Goal: Find contact information: Find contact information

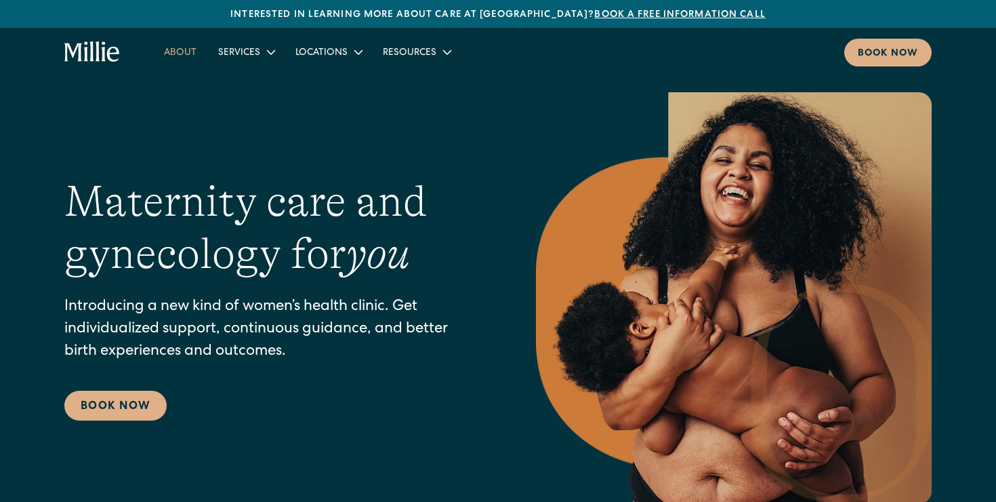
click at [188, 59] on link "About" at bounding box center [180, 52] width 54 height 22
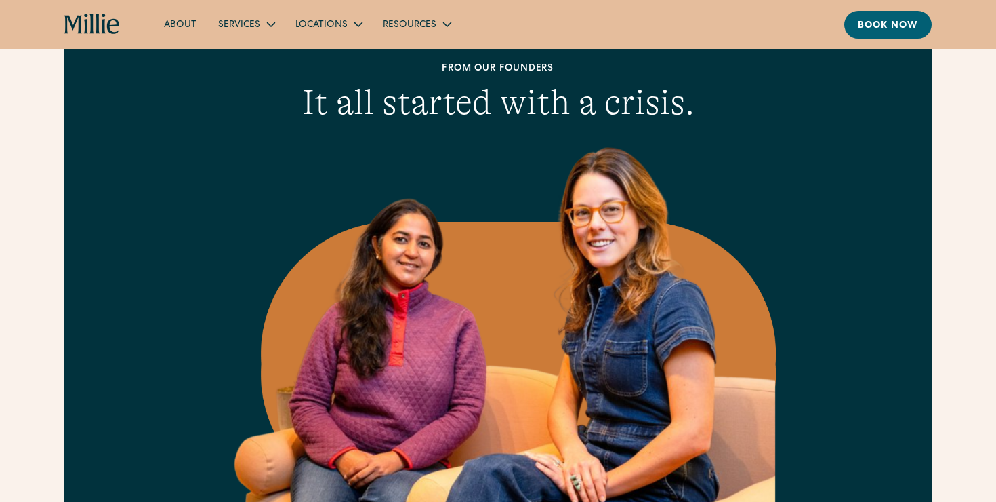
scroll to position [125, 0]
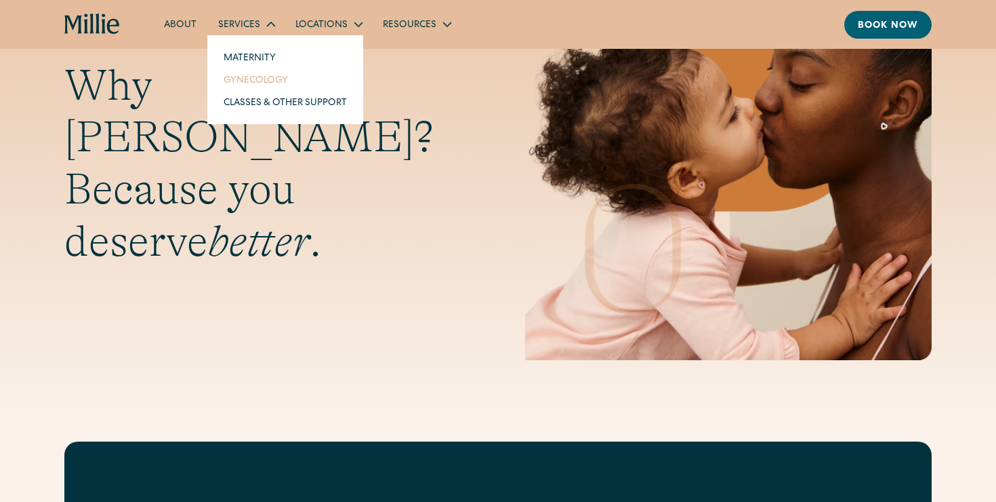
click at [251, 76] on link "Gynecology" at bounding box center [285, 79] width 145 height 22
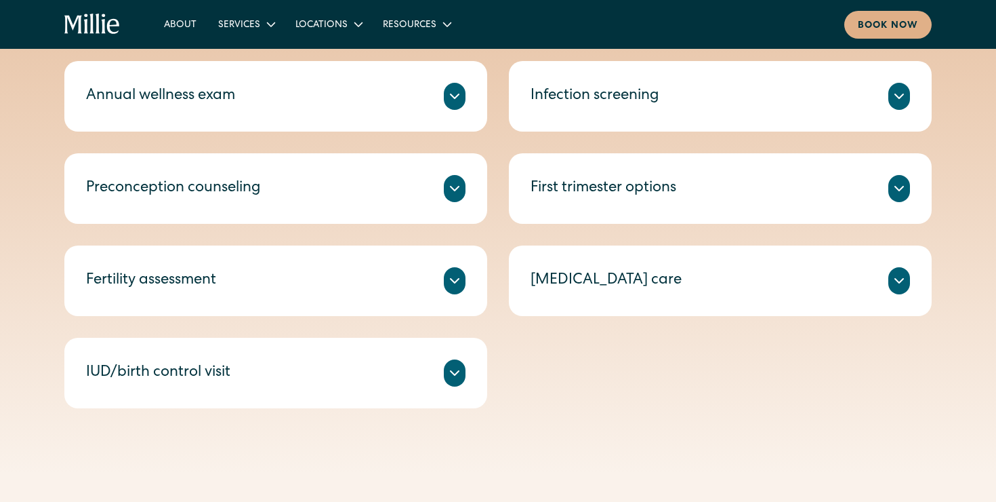
scroll to position [701, 0]
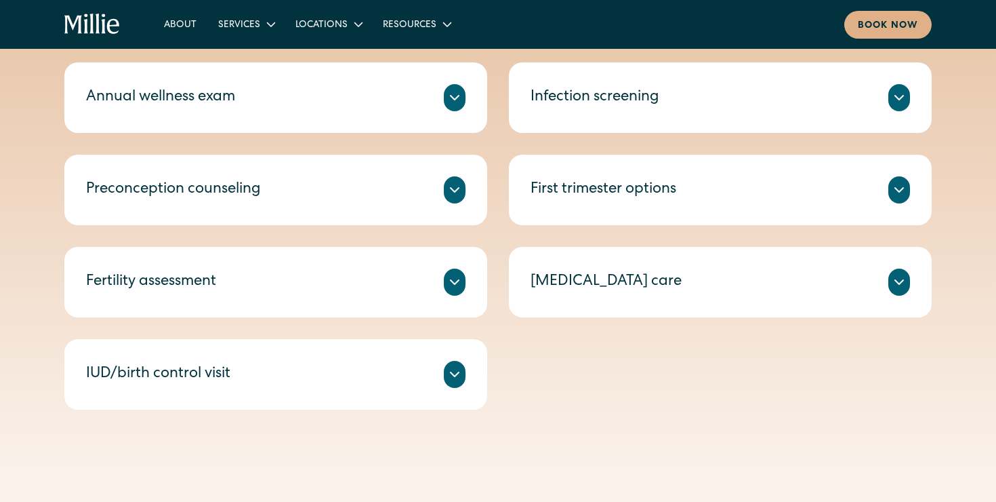
click at [449, 357] on div "IUD/birth control visit Discuss your birth control options with a clinician and…" at bounding box center [275, 374] width 423 height 70
click at [453, 369] on icon at bounding box center [455, 374] width 16 height 16
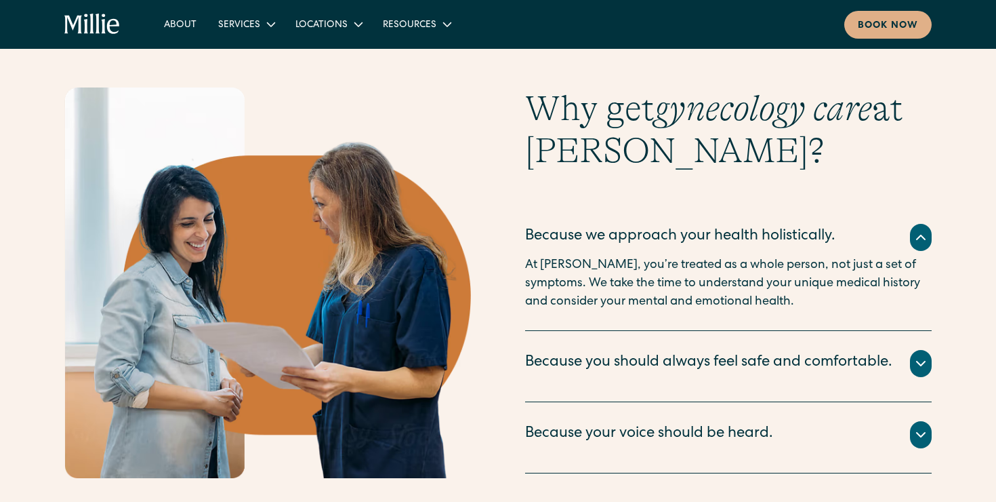
scroll to position [1362, 0]
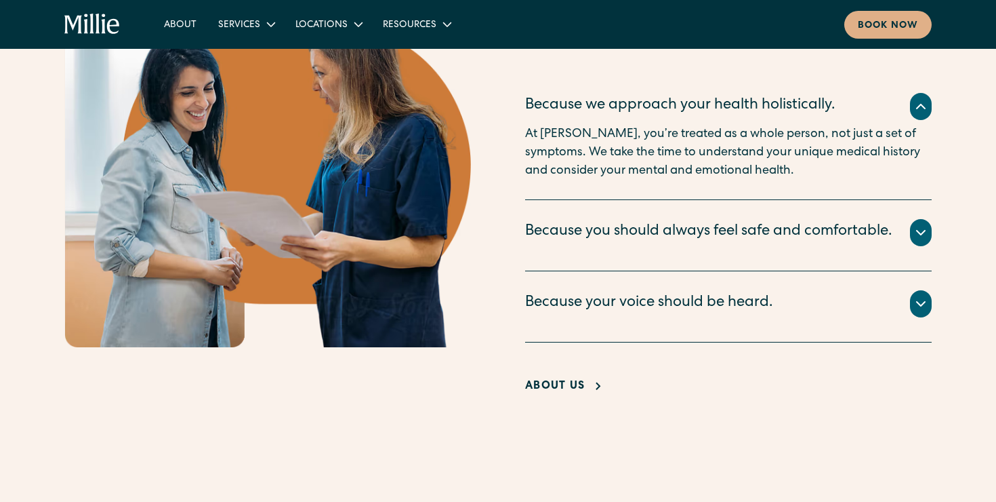
click at [924, 306] on icon at bounding box center [921, 304] width 8 height 4
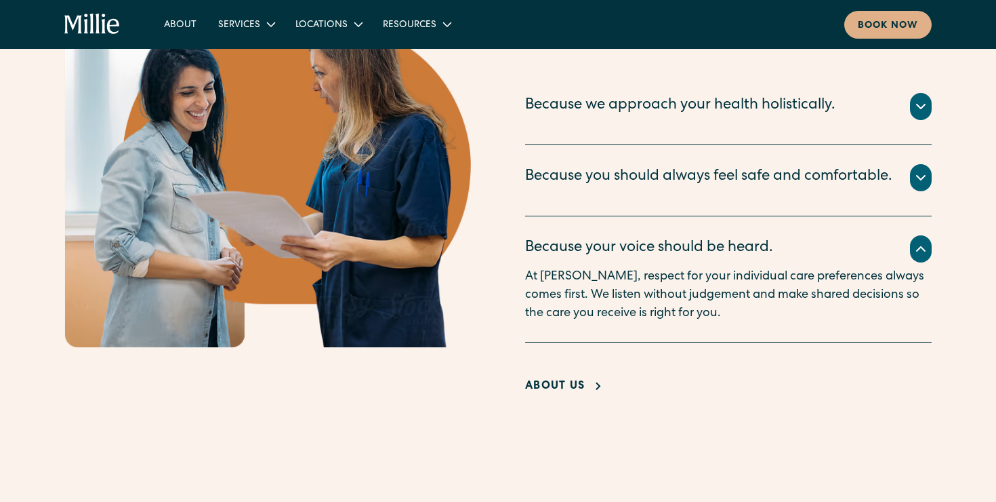
click at [923, 180] on icon at bounding box center [921, 177] width 16 height 16
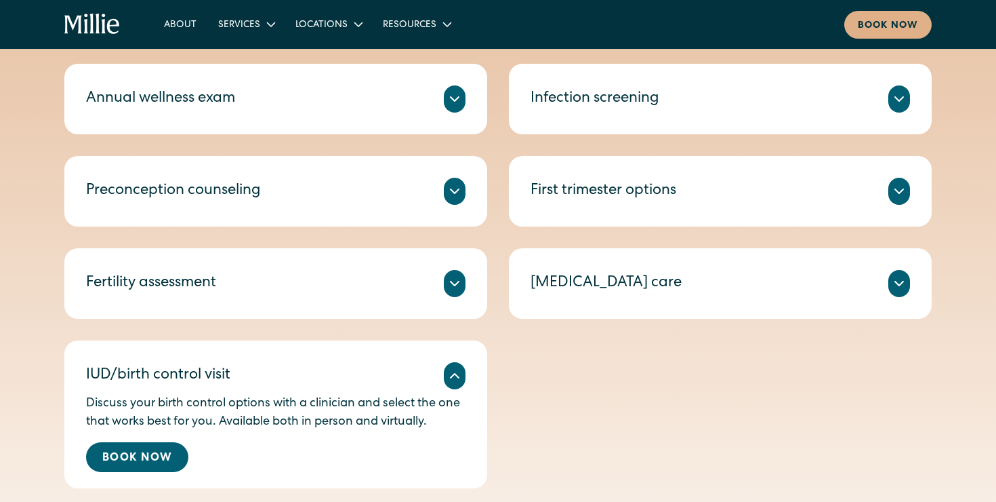
scroll to position [708, 0]
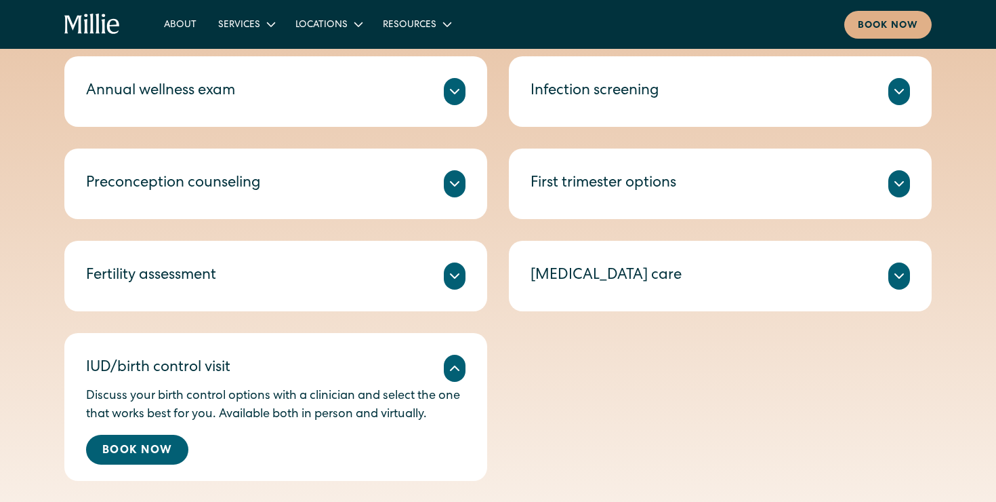
click at [445, 256] on div "Fertility assessment Comprehensive blood testing to reveal more information abo…" at bounding box center [275, 276] width 423 height 70
click at [453, 279] on icon at bounding box center [455, 276] width 16 height 16
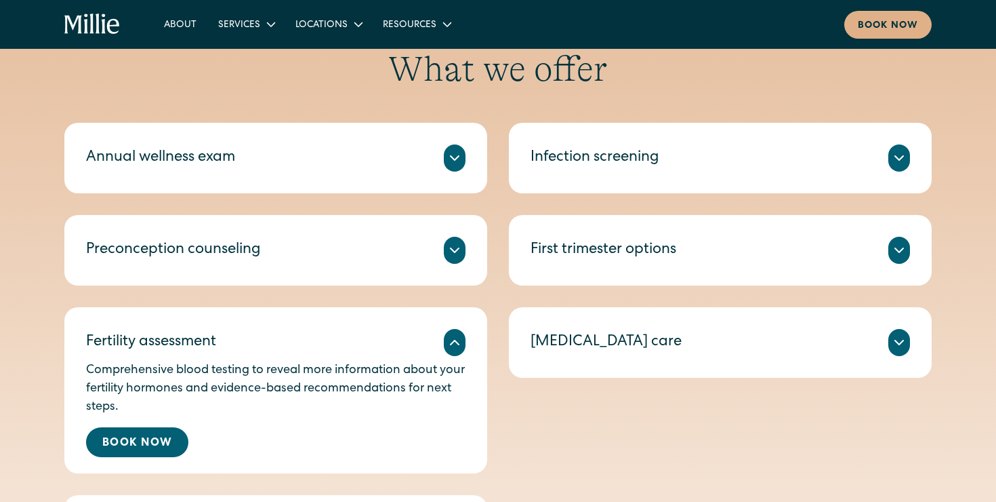
scroll to position [644, 0]
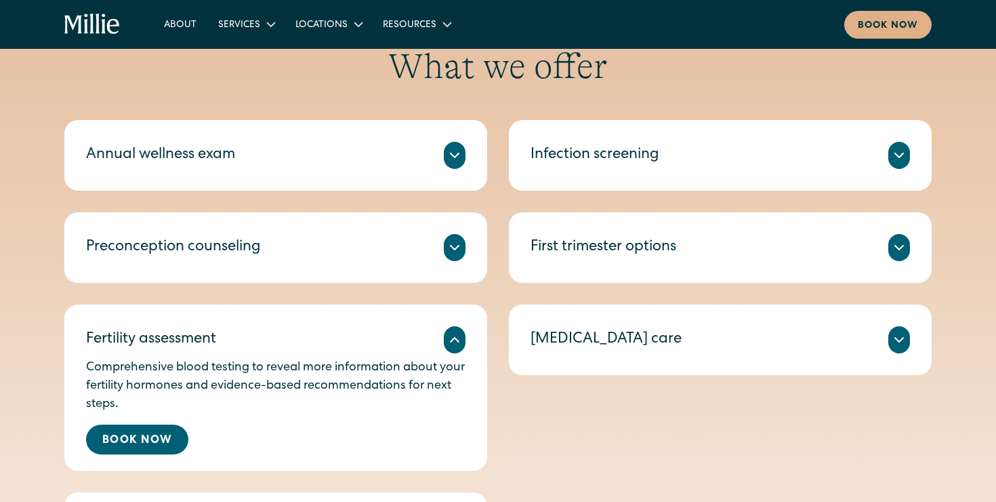
click at [468, 160] on div "Annual wellness exam A check-in on your health, including routine tests and scr…" at bounding box center [275, 155] width 423 height 70
click at [461, 157] on icon at bounding box center [455, 155] width 16 height 16
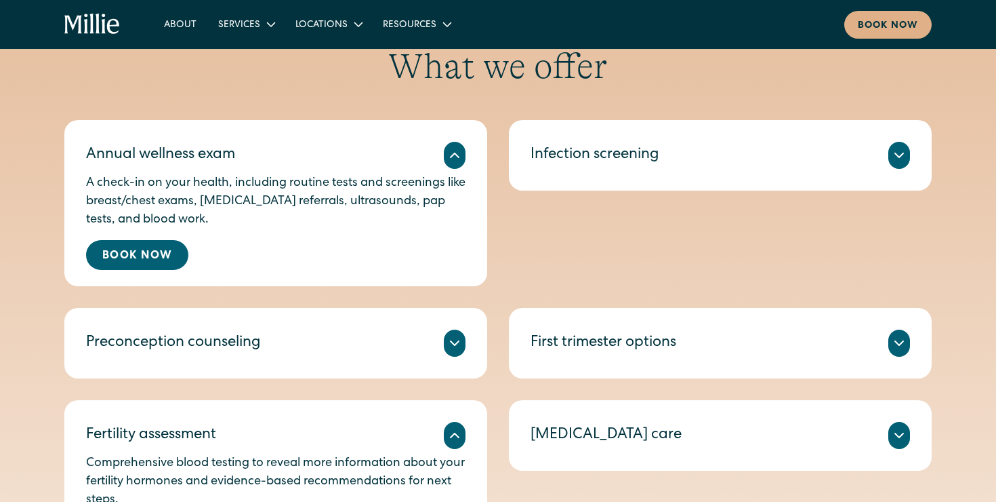
click at [893, 147] on icon at bounding box center [899, 155] width 16 height 16
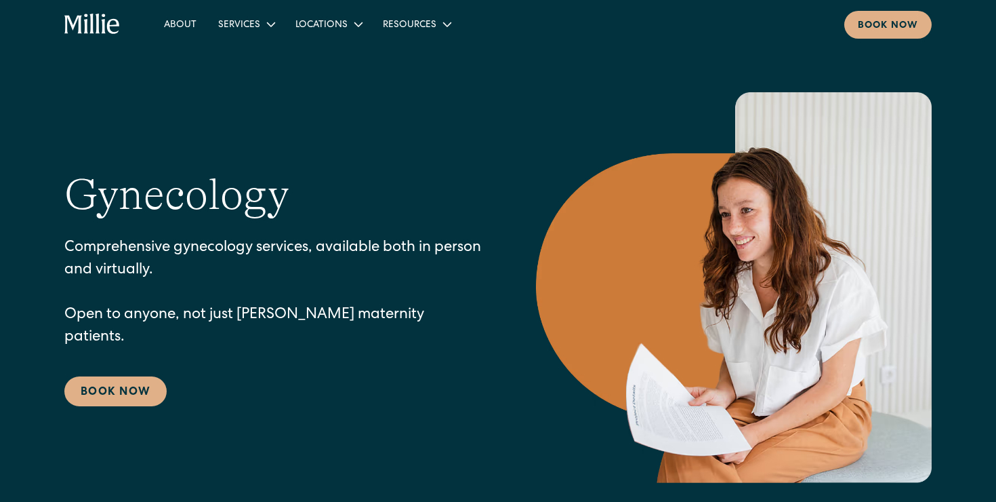
scroll to position [0, 0]
click at [331, 83] on link "[GEOGRAPHIC_DATA]" at bounding box center [348, 79] width 117 height 22
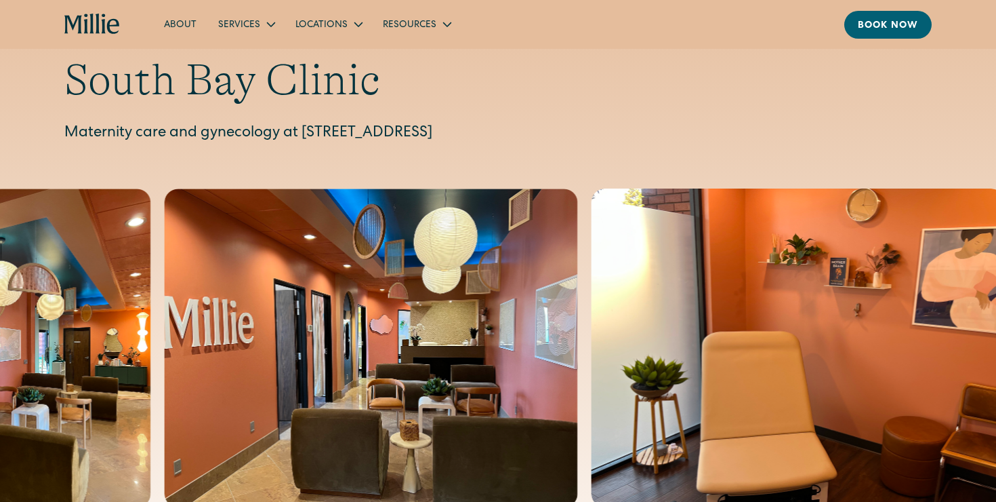
scroll to position [41, 0]
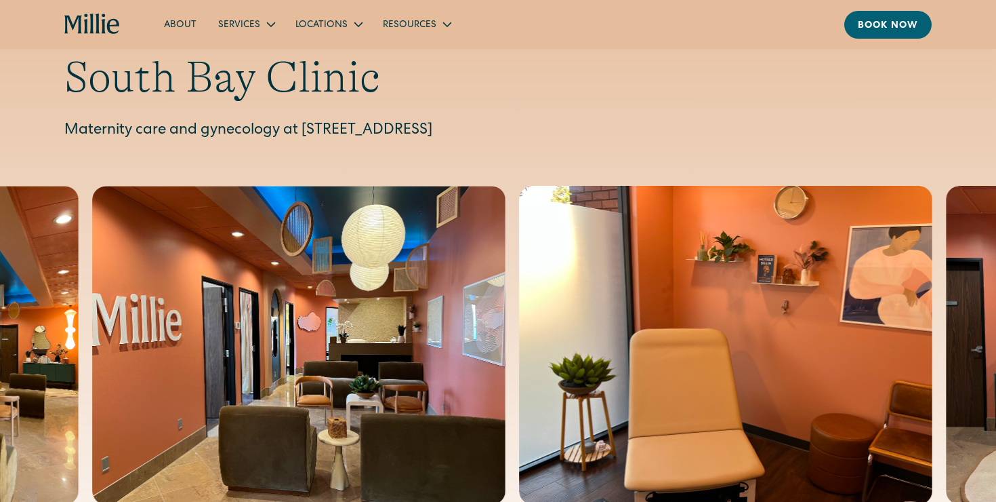
drag, startPoint x: 301, startPoint y: 131, endPoint x: 643, endPoint y: 130, distance: 341.6
click at [643, 130] on p "Maternity care and gynecology at [STREET_ADDRESS]" at bounding box center [498, 131] width 868 height 22
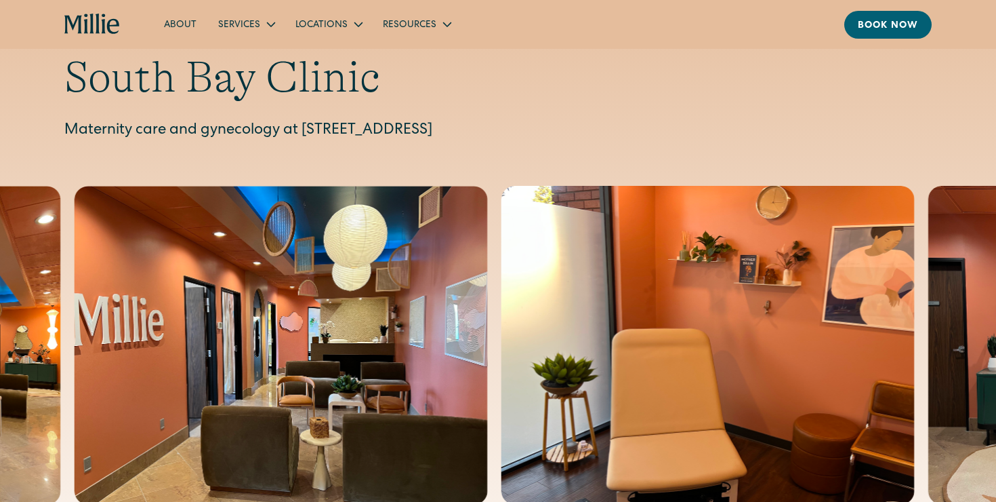
copy p "[STREET_ADDRESS]"
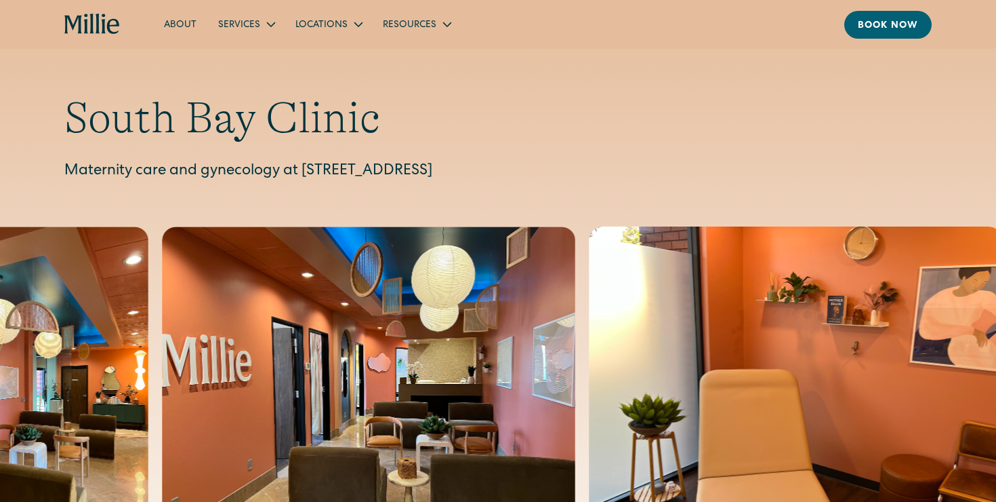
scroll to position [0, 0]
